Goal: Task Accomplishment & Management: Use online tool/utility

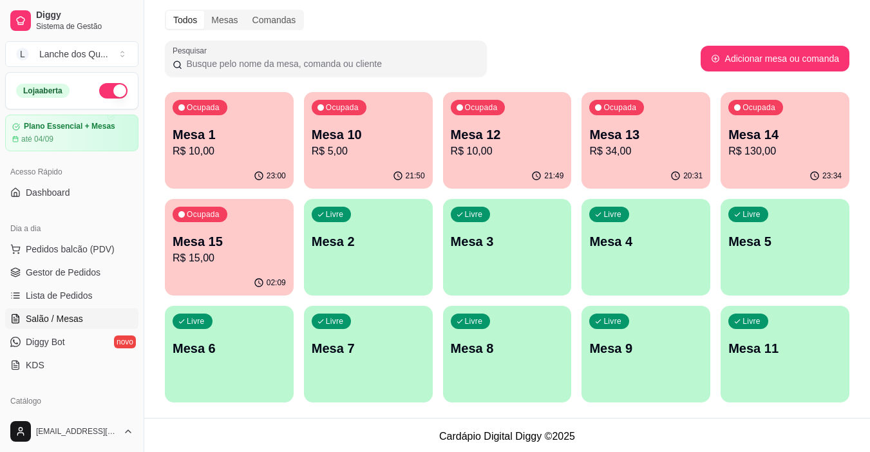
scroll to position [50, 0]
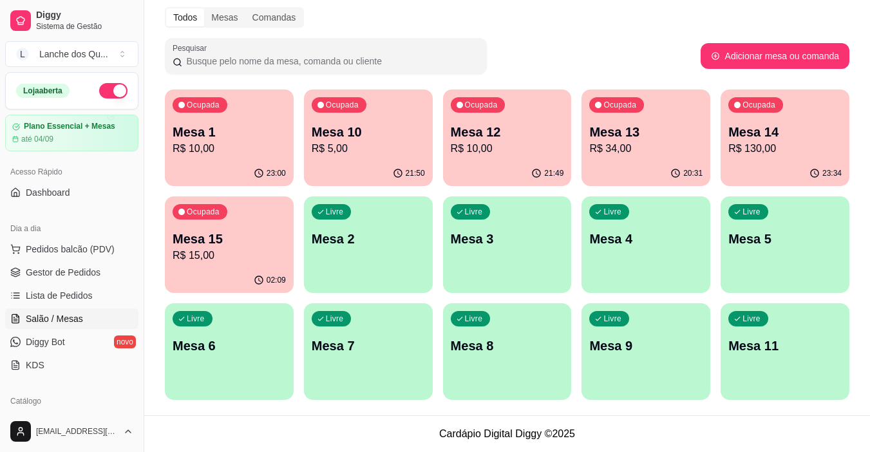
click at [389, 246] on p "Mesa 2" at bounding box center [368, 239] width 113 height 18
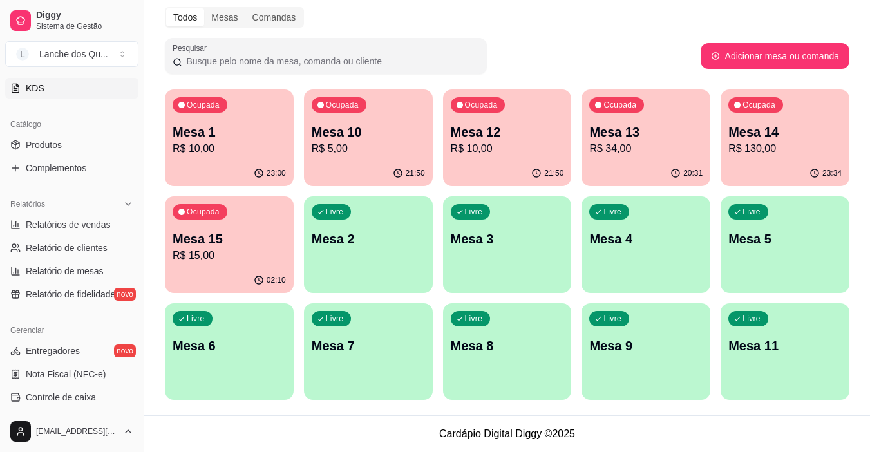
scroll to position [387, 0]
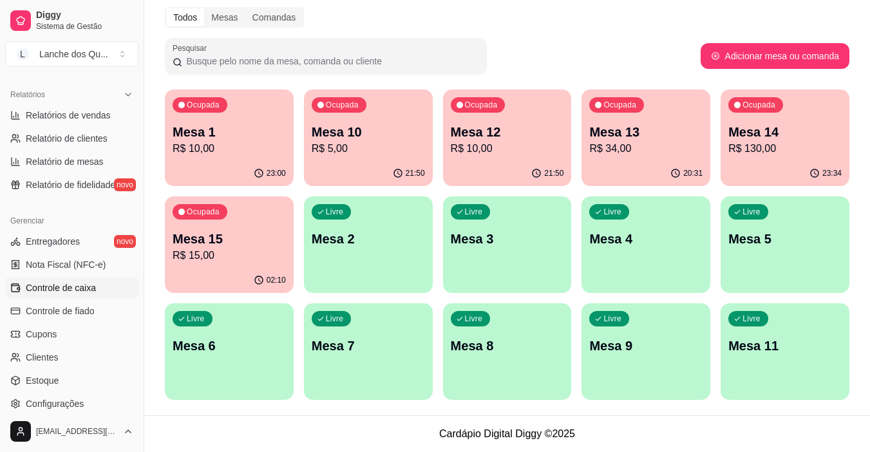
click at [84, 287] on span "Controle de caixa" at bounding box center [61, 288] width 70 height 13
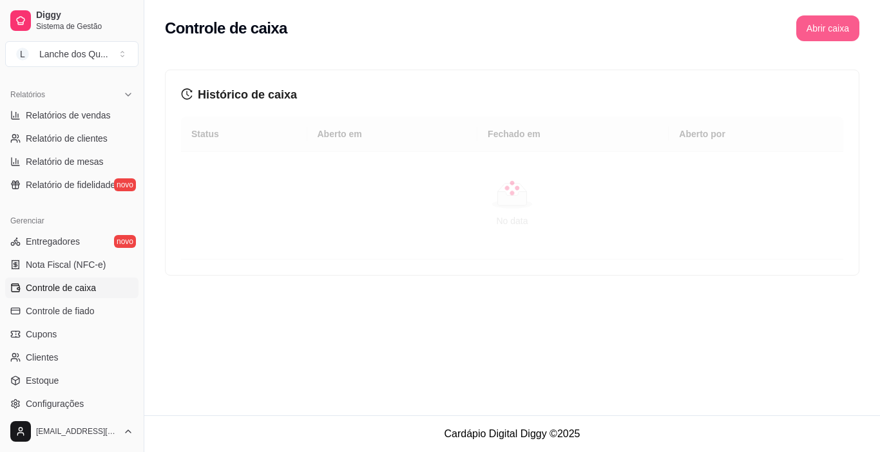
click at [809, 36] on button "Abrir caixa" at bounding box center [827, 28] width 63 height 26
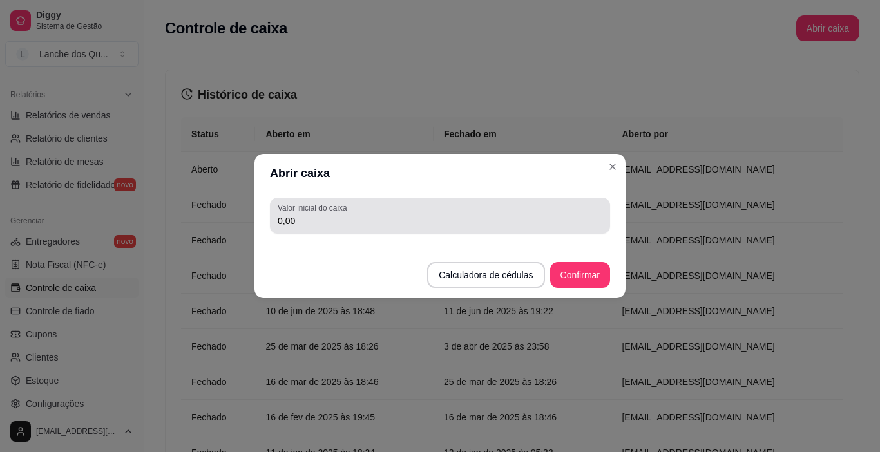
click at [438, 227] on input "0,00" at bounding box center [440, 221] width 325 height 13
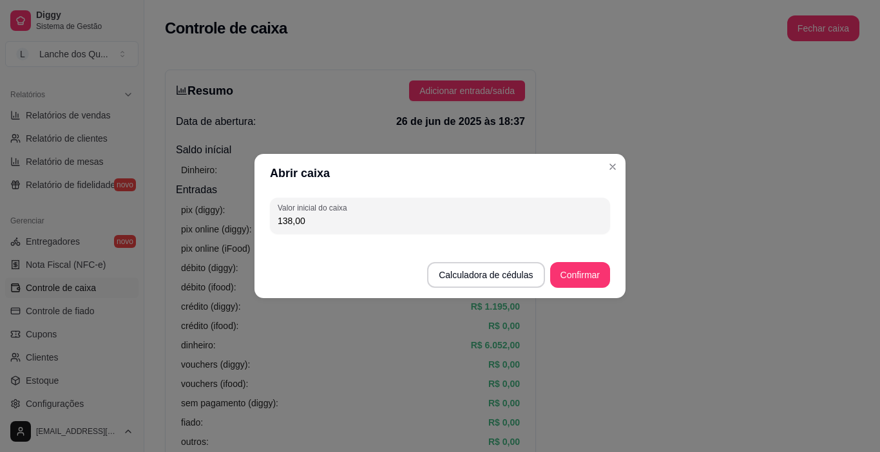
type input "138,00"
click at [603, 274] on button "Confirmar" at bounding box center [580, 275] width 59 height 25
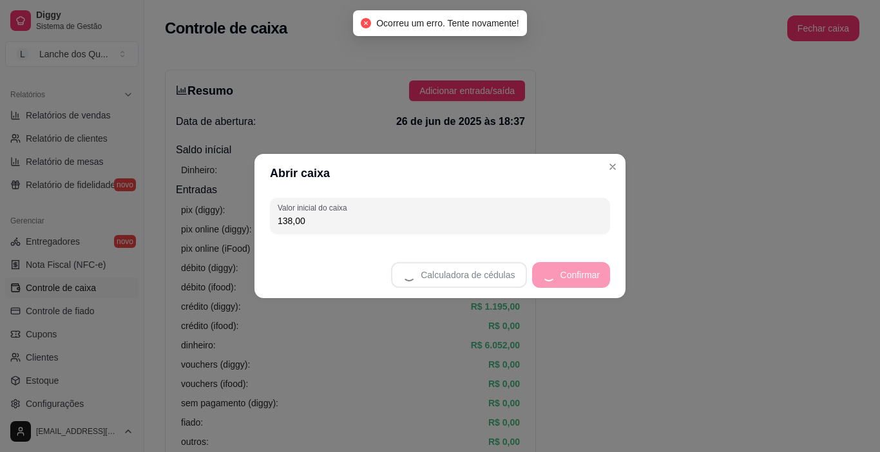
click at [588, 271] on footer "Calculadora de cédulas Confirmar" at bounding box center [439, 268] width 371 height 59
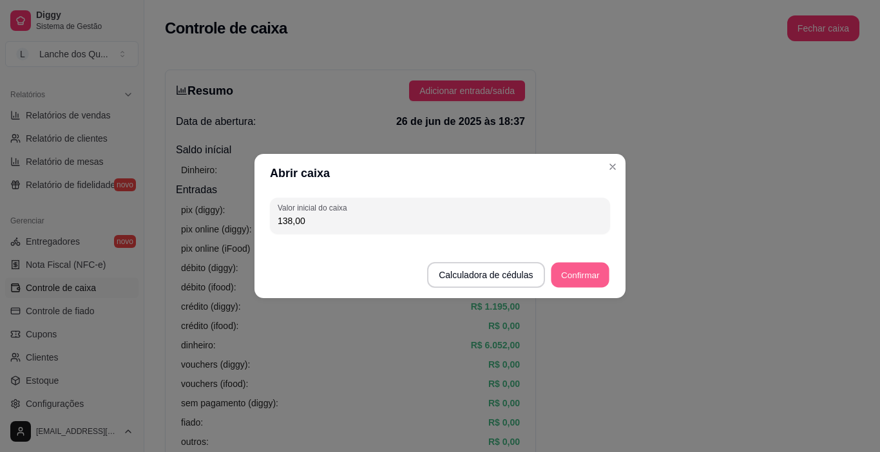
click at [587, 279] on button "Confirmar" at bounding box center [580, 275] width 59 height 25
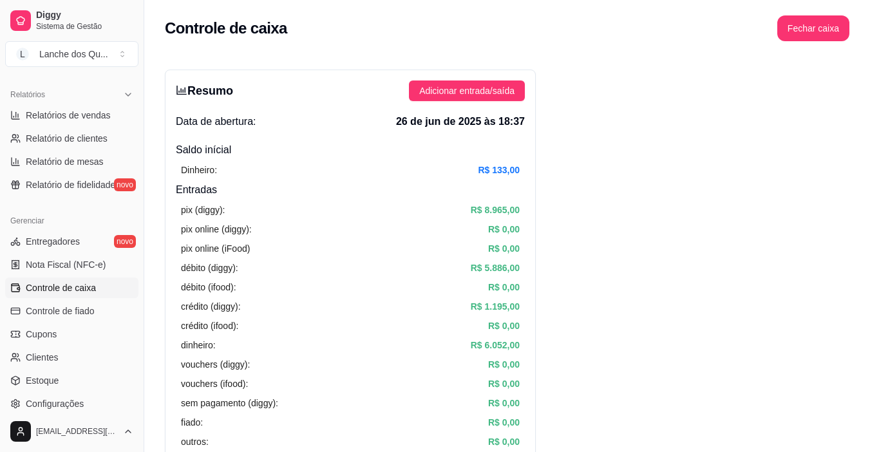
click at [816, 23] on button "Fechar caixa" at bounding box center [814, 28] width 72 height 26
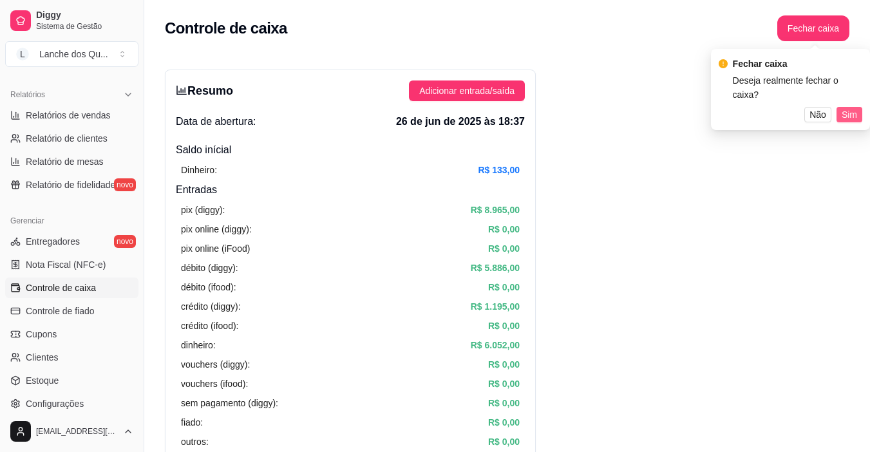
click at [849, 108] on span "Sim" at bounding box center [849, 115] width 15 height 14
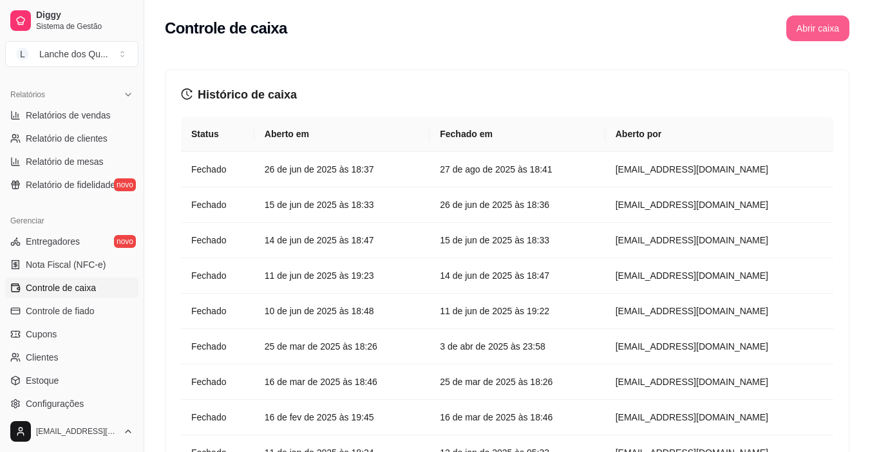
click at [818, 33] on button "Abrir caixa" at bounding box center [818, 28] width 63 height 26
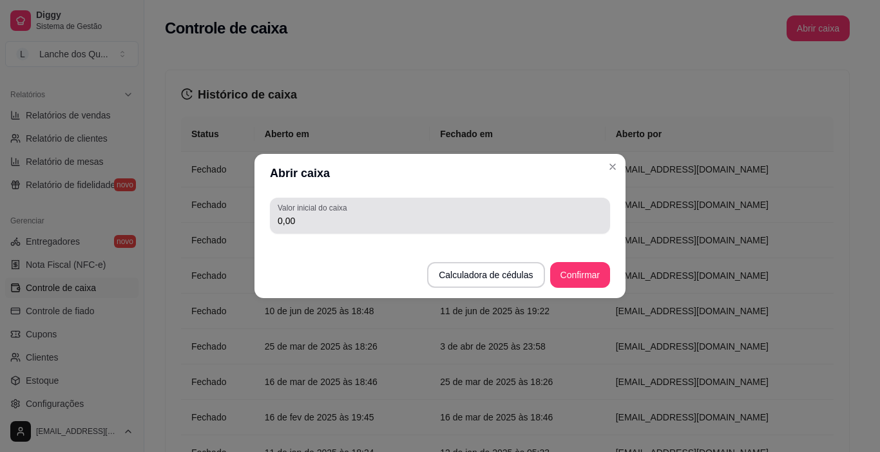
click at [478, 209] on div "0,00" at bounding box center [440, 216] width 325 height 26
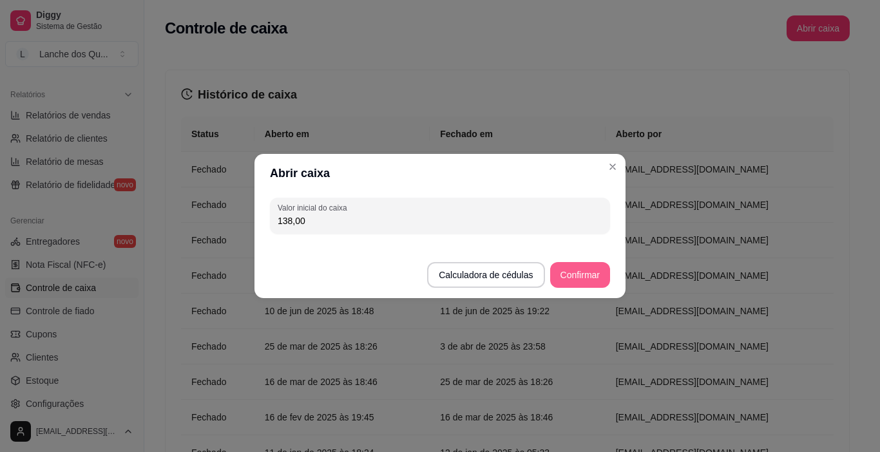
type input "138,00"
click at [579, 278] on button "Confirmar" at bounding box center [580, 275] width 60 height 26
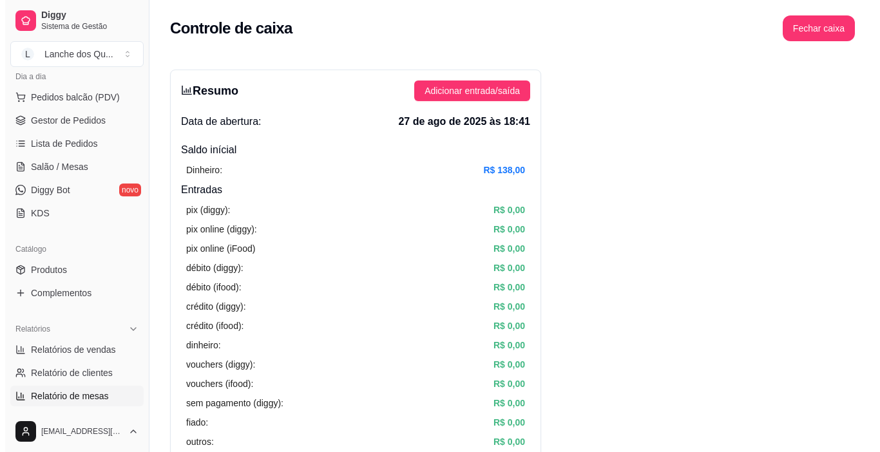
scroll to position [193, 0]
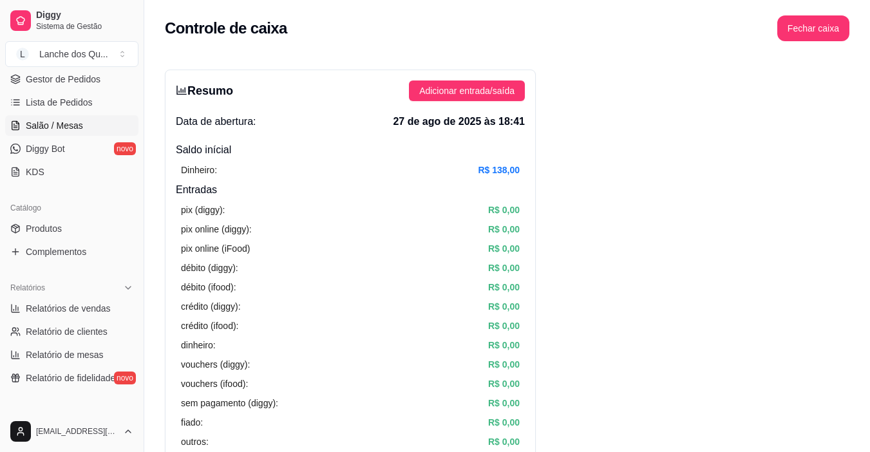
click at [47, 118] on link "Salão / Mesas" at bounding box center [71, 125] width 133 height 21
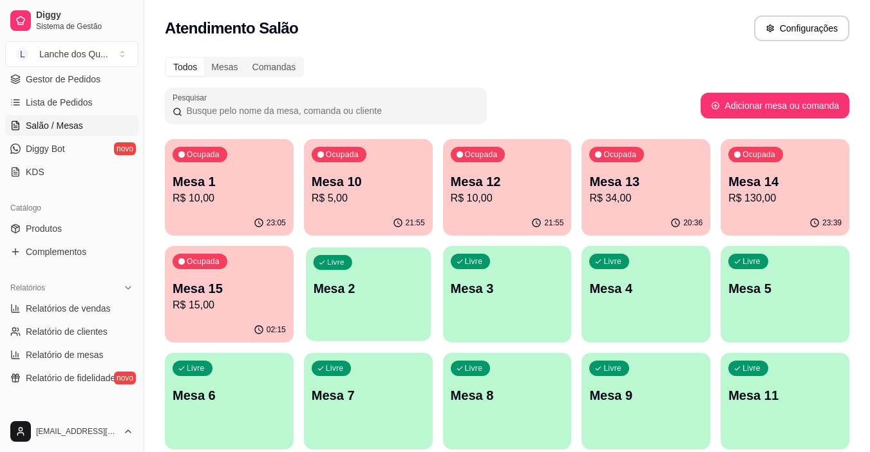
click at [371, 280] on p "Mesa 2" at bounding box center [368, 288] width 110 height 17
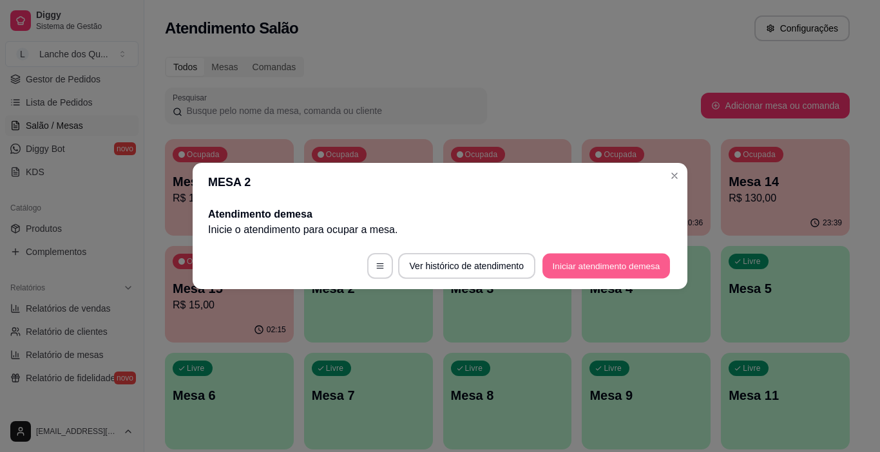
click at [651, 268] on button "Iniciar atendimento de mesa" at bounding box center [606, 266] width 128 height 25
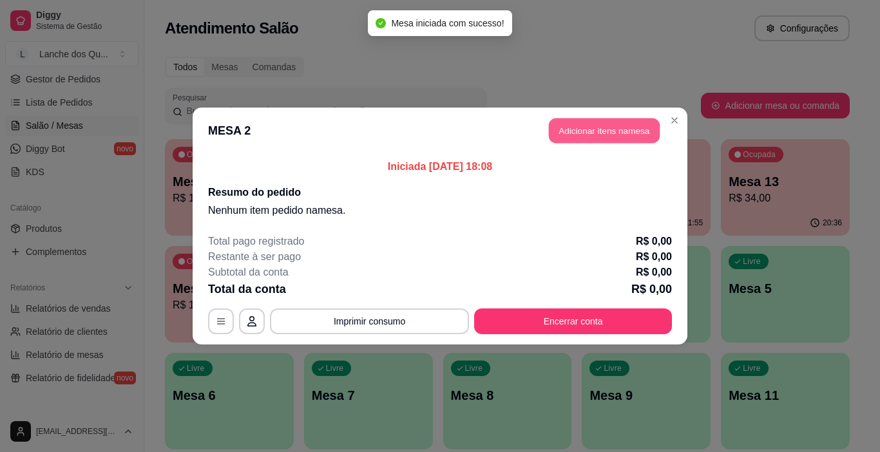
click at [592, 123] on button "Adicionar itens na mesa" at bounding box center [604, 131] width 111 height 25
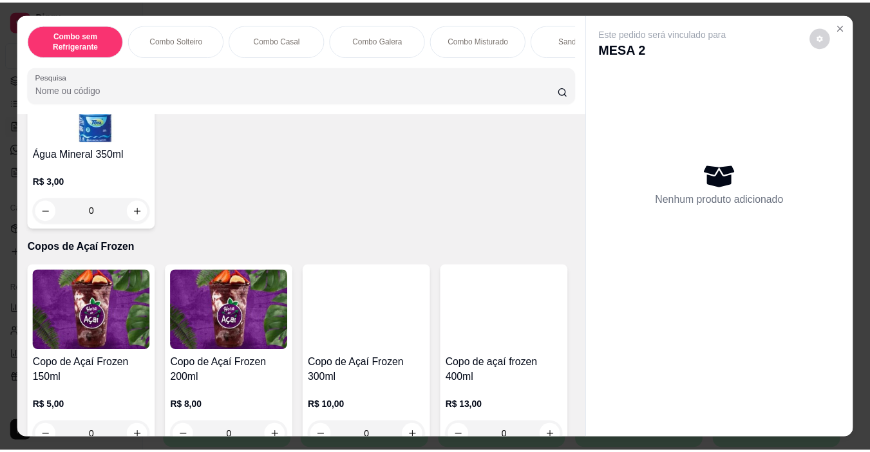
scroll to position [3221, 0]
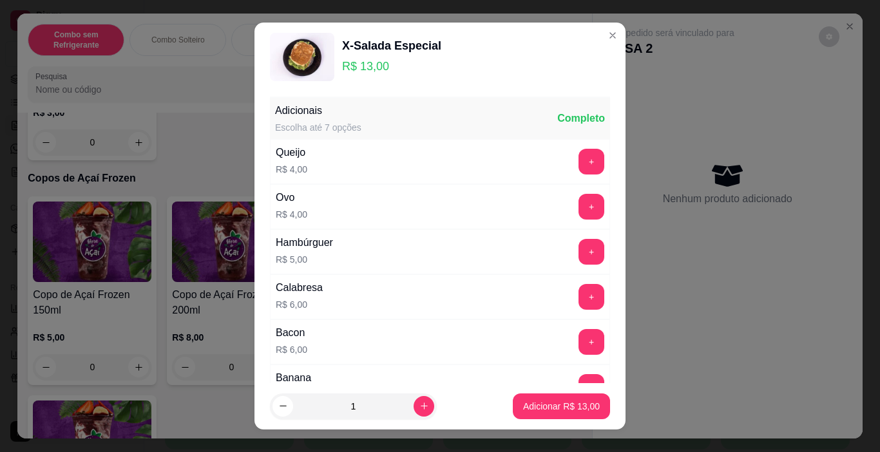
click at [579, 417] on button "Adicionar R$ 13,00" at bounding box center [561, 407] width 97 height 26
type input "1"
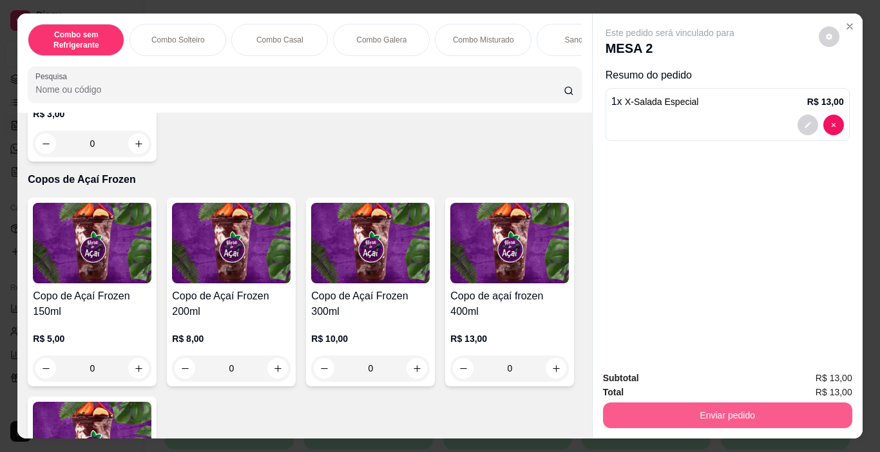
click at [657, 414] on button "Enviar pedido" at bounding box center [727, 416] width 249 height 26
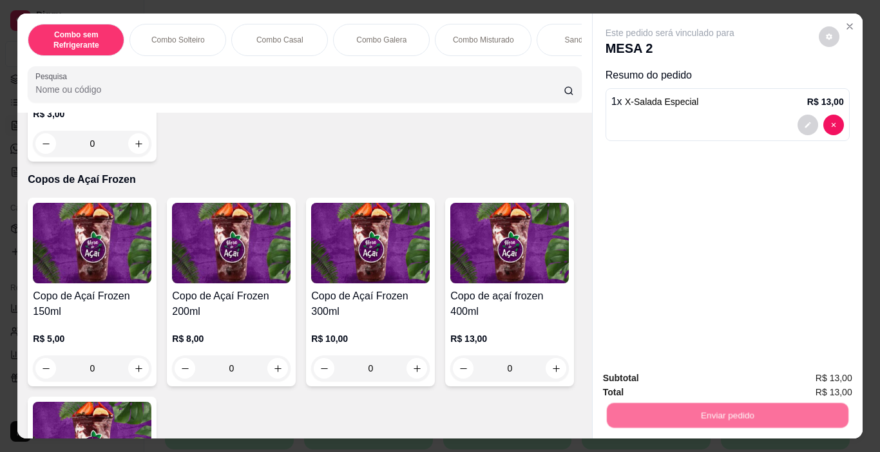
click at [639, 369] on button "Não registrar e enviar pedido" at bounding box center [685, 379] width 134 height 24
